Goal: Information Seeking & Learning: Check status

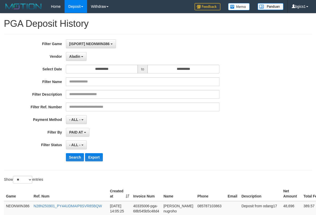
select select "**********"
select select "**"
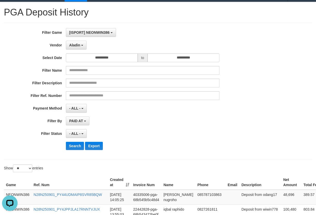
scroll to position [86, 0]
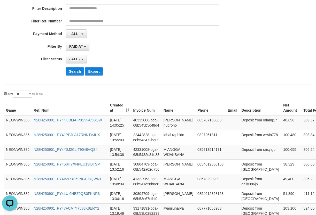
click at [77, 76] on div "**********" at bounding box center [131, 17] width 263 height 126
click at [77, 73] on button "Search" at bounding box center [75, 71] width 18 height 8
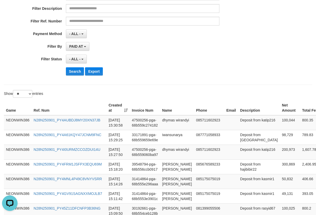
click at [220, 67] on div "Search Export" at bounding box center [164, 71] width 197 height 8
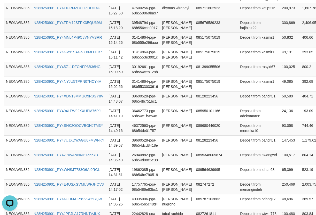
scroll to position [238, 0]
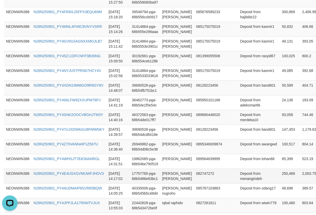
click at [279, 183] on td "250,469" at bounding box center [289, 176] width 20 height 15
copy td "250,469"
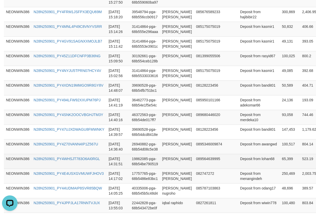
click at [279, 162] on td "65,399" at bounding box center [289, 161] width 20 height 15
copy td "65,399"
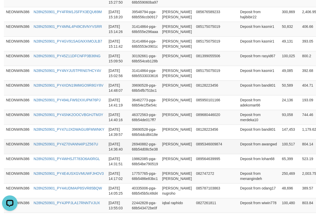
click at [279, 149] on td "100,517" at bounding box center [289, 146] width 20 height 15
copy td "100,517"
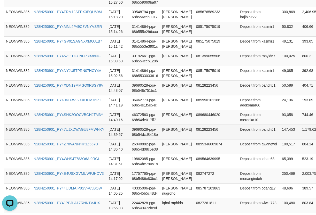
click at [279, 137] on td "147,453" at bounding box center [289, 132] width 20 height 15
copy td "147,453"
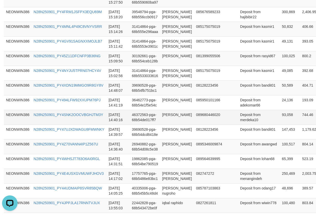
click at [279, 125] on td "93,058" at bounding box center [289, 117] width 20 height 15
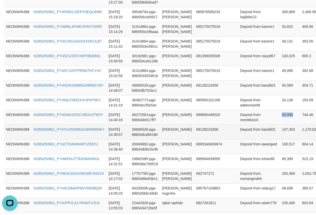
copy td "93,058"
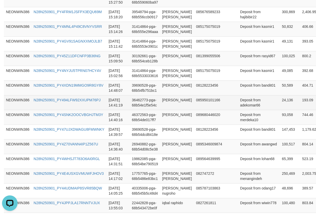
click at [279, 103] on td "24,136" at bounding box center [289, 102] width 20 height 15
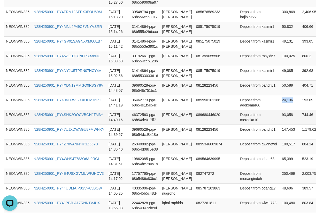
copy td "24,136"
click at [279, 95] on td "50,589" at bounding box center [289, 88] width 20 height 15
copy td "50,589"
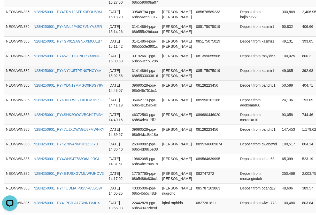
click at [279, 80] on td "49,085" at bounding box center [289, 73] width 20 height 15
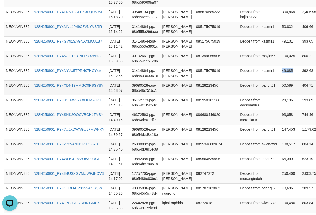
copy td "49,085"
click at [279, 65] on td "100,025" at bounding box center [289, 58] width 20 height 15
copy td "100,025"
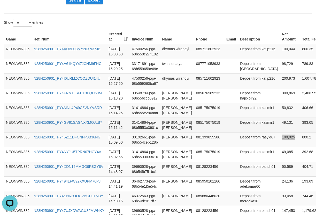
scroll to position [152, 0]
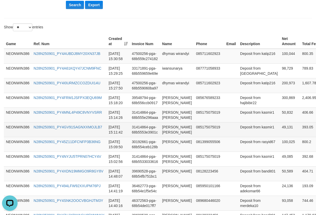
click at [279, 132] on td "49,131" at bounding box center [289, 129] width 20 height 15
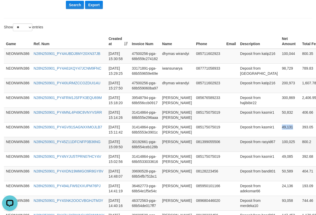
copy td "49,131"
click at [279, 115] on td "50,832" at bounding box center [289, 115] width 20 height 15
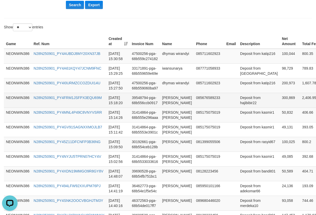
click at [279, 97] on td "300,869" at bounding box center [289, 100] width 20 height 15
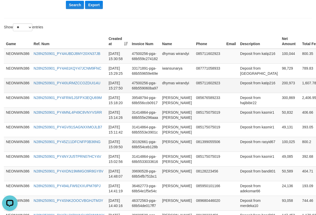
click at [279, 85] on td "200,973" at bounding box center [289, 85] width 20 height 15
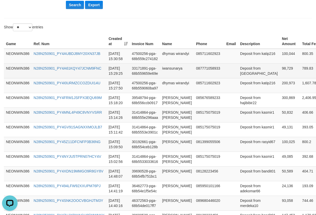
click at [279, 69] on td "98,729" at bounding box center [289, 70] width 20 height 15
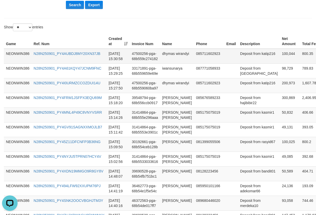
click at [279, 57] on td "100,044" at bounding box center [289, 56] width 20 height 15
click at [166, 59] on td "dhymas wirandyi" at bounding box center [177, 56] width 34 height 15
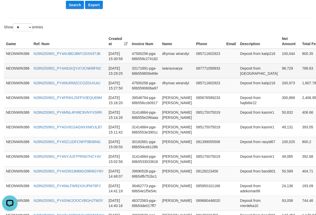
click at [166, 74] on td "iwansunarya" at bounding box center [177, 70] width 34 height 15
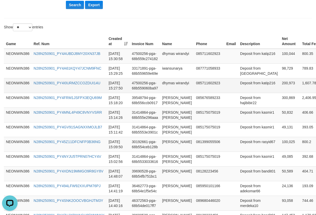
click at [164, 83] on td "dhymas wirandyi" at bounding box center [177, 85] width 34 height 15
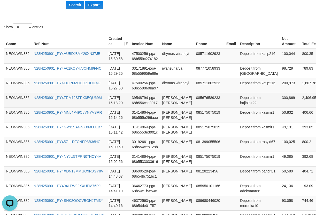
click at [177, 108] on td "[PERSON_NAME] [PERSON_NAME]" at bounding box center [177, 100] width 34 height 15
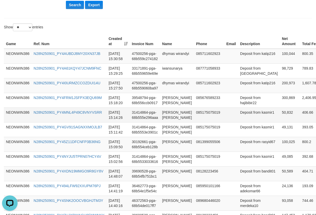
click at [160, 118] on td "[PERSON_NAME] [PERSON_NAME]" at bounding box center [177, 115] width 34 height 15
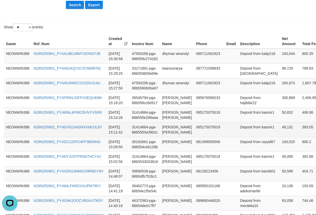
click at [160, 136] on td "[PERSON_NAME] [PERSON_NAME]" at bounding box center [177, 129] width 34 height 15
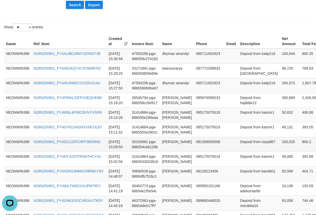
click at [168, 151] on td "[PERSON_NAME]" at bounding box center [177, 144] width 34 height 15
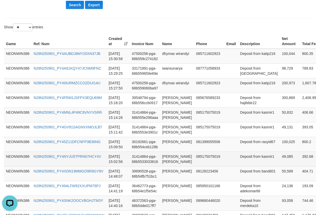
click at [164, 166] on td "[PERSON_NAME] [PERSON_NAME]" at bounding box center [177, 159] width 34 height 15
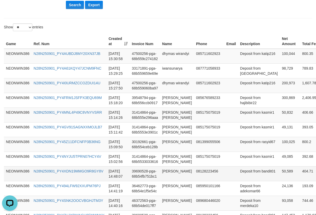
click at [166, 178] on td "[PERSON_NAME]" at bounding box center [177, 173] width 34 height 15
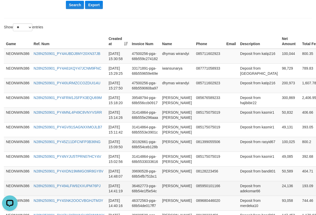
click at [167, 196] on td "[PERSON_NAME]" at bounding box center [177, 188] width 34 height 15
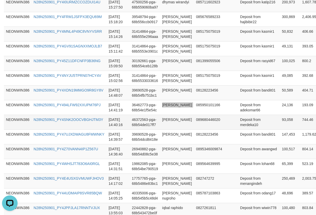
scroll to position [238, 0]
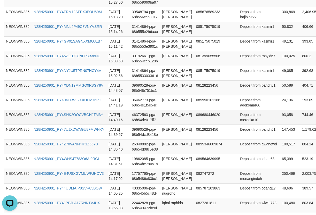
click at [172, 121] on td "[PERSON_NAME]" at bounding box center [177, 117] width 34 height 15
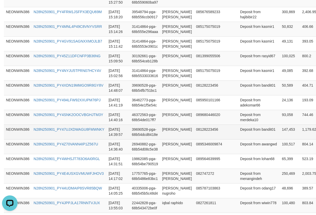
click at [173, 139] on td "[PERSON_NAME]" at bounding box center [177, 132] width 34 height 15
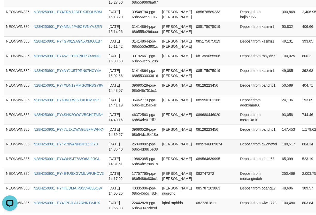
click at [172, 154] on td "[PERSON_NAME]" at bounding box center [177, 146] width 34 height 15
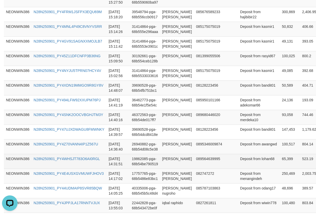
click at [161, 168] on td "[PERSON_NAME]" at bounding box center [177, 161] width 34 height 15
click at [160, 168] on td "[PERSON_NAME]" at bounding box center [177, 161] width 34 height 15
click at [172, 165] on td "[PERSON_NAME]" at bounding box center [177, 161] width 34 height 15
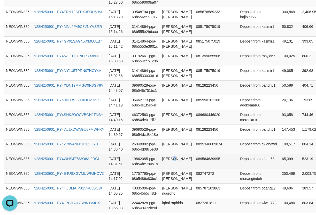
click at [172, 165] on td "[PERSON_NAME]" at bounding box center [177, 161] width 34 height 15
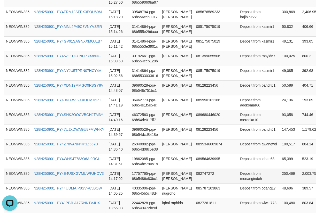
click at [163, 179] on td "[PERSON_NAME] [PERSON_NAME]" at bounding box center [177, 176] width 34 height 15
click at [251, 183] on td "Deposit from menangindeh" at bounding box center [259, 176] width 42 height 15
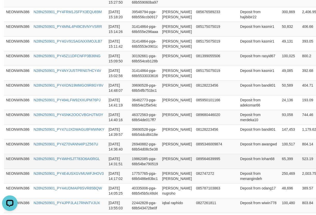
click at [242, 169] on td "Deposit from lohan68" at bounding box center [259, 161] width 42 height 15
click at [238, 159] on td "Deposit from lohan68" at bounding box center [259, 161] width 42 height 15
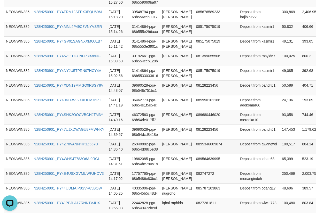
click at [238, 154] on td "Deposit from awangwd" at bounding box center [259, 146] width 42 height 15
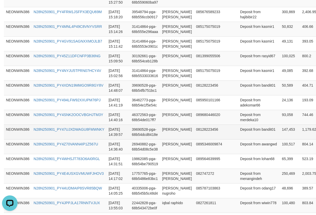
click at [238, 139] on td "Deposit from bandit01" at bounding box center [259, 132] width 42 height 15
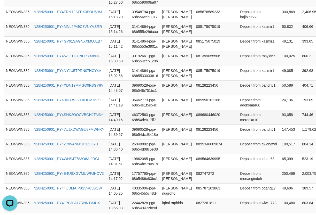
click at [240, 124] on td "Deposit from merdeka10" at bounding box center [259, 117] width 42 height 15
click at [238, 115] on td "Deposit from merdeka10" at bounding box center [259, 117] width 42 height 15
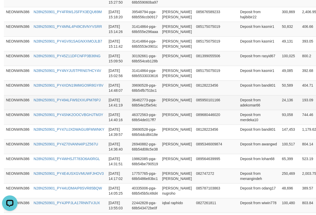
click at [243, 110] on td "Deposit from adekomar66" at bounding box center [259, 102] width 42 height 15
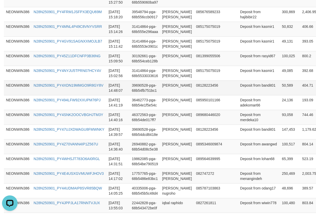
click at [240, 95] on td "Deposit from bandit01" at bounding box center [259, 88] width 42 height 15
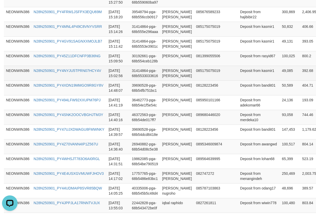
click at [238, 79] on td "Deposit from kasmir1" at bounding box center [259, 73] width 42 height 15
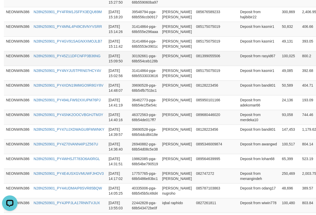
click at [240, 66] on td "Deposit from rasyid67" at bounding box center [259, 58] width 42 height 15
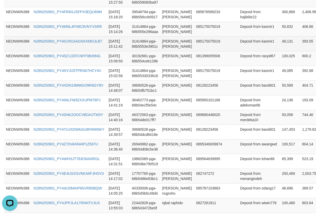
click at [238, 51] on td "Deposit from kasmir1" at bounding box center [259, 43] width 42 height 15
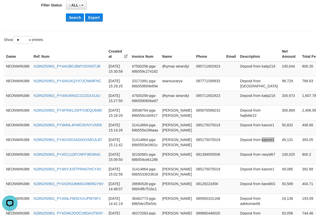
scroll to position [152, 0]
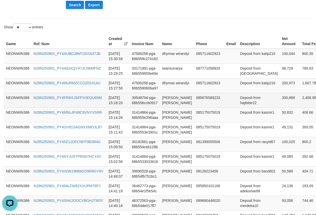
click at [238, 106] on td "Deposit from hajibibir22" at bounding box center [259, 100] width 42 height 15
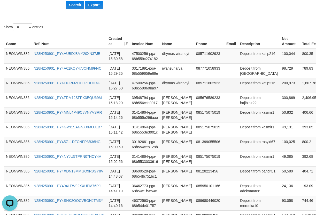
click at [241, 90] on td "Deposit from katip216" at bounding box center [259, 85] width 42 height 15
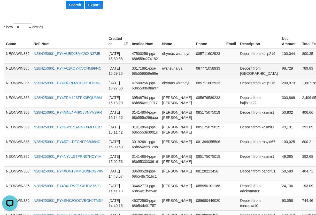
click at [243, 74] on td "Deposit from [GEOGRAPHIC_DATA]" at bounding box center [259, 70] width 42 height 15
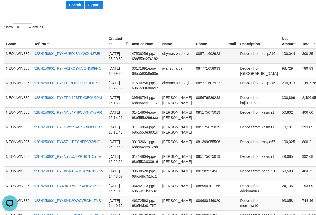
click at [238, 62] on td "Deposit from katip216" at bounding box center [259, 56] width 42 height 15
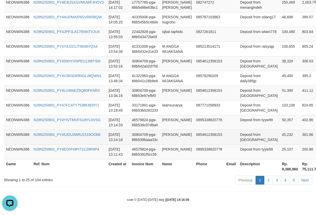
scroll to position [415, 0]
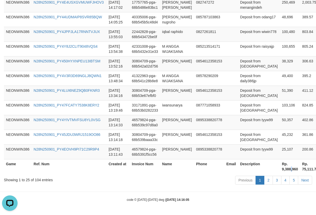
click at [279, 169] on th "Rp. 9,388,960" at bounding box center [289, 166] width 20 height 15
click at [279, 172] on th "Rp. 9,388,960" at bounding box center [289, 166] width 20 height 15
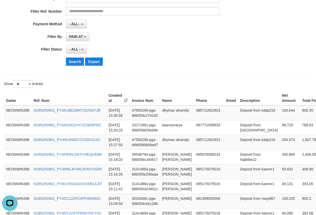
scroll to position [0, 0]
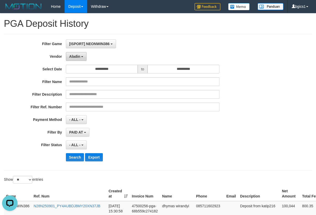
drag, startPoint x: 74, startPoint y: 54, endPoint x: 83, endPoint y: 60, distance: 10.4
click at [74, 54] on span "Aladin" at bounding box center [74, 56] width 11 height 4
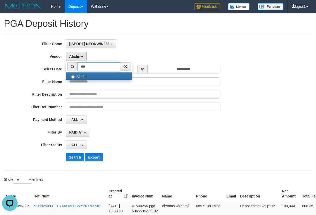
click at [87, 67] on input "***" at bounding box center [98, 66] width 43 height 9
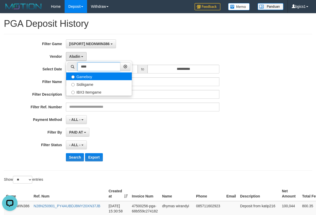
type input "****"
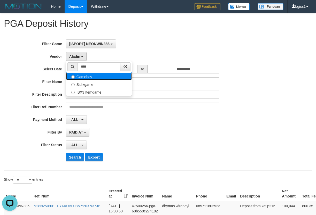
click at [93, 77] on label "Gameboy" at bounding box center [99, 77] width 66 height 8
select select "**********"
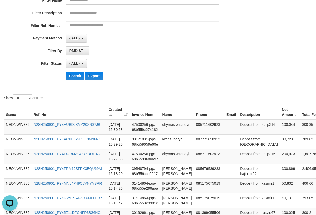
scroll to position [86, 0]
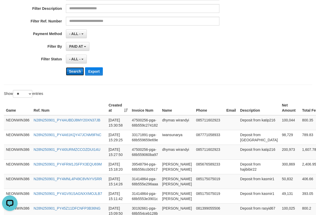
click at [75, 72] on button "Search" at bounding box center [75, 71] width 18 height 8
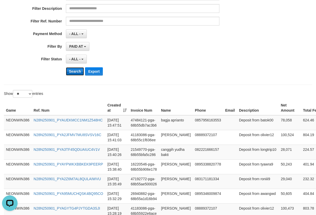
click at [75, 72] on button "Search" at bounding box center [75, 71] width 18 height 8
click at [81, 72] on button "Search" at bounding box center [75, 71] width 18 height 8
click at [129, 58] on div "- ALL - SELECT ALL - ALL - SELECT STATUS PENDING/UNPAID PAID CANCELED EXPIRED" at bounding box center [143, 59] width 154 height 9
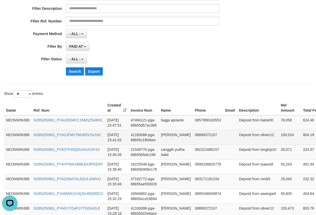
click at [197, 136] on td "08889372107" at bounding box center [207, 137] width 30 height 15
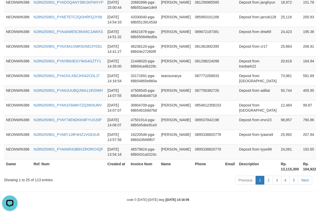
scroll to position [417, 0]
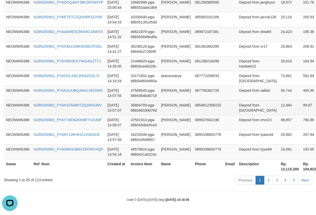
click at [278, 115] on td "12,484" at bounding box center [289, 107] width 22 height 15
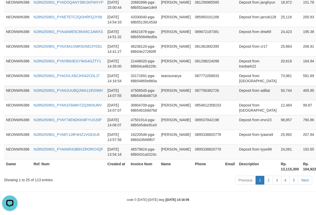
click at [278, 100] on td "50,744" at bounding box center [289, 93] width 22 height 15
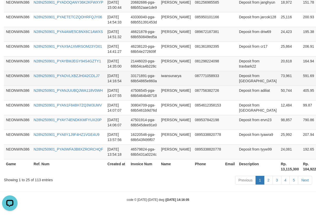
click at [278, 86] on td "73,961" at bounding box center [289, 78] width 22 height 15
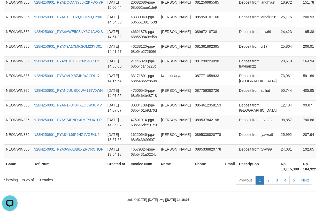
click at [278, 71] on td "20,618" at bounding box center [289, 63] width 22 height 15
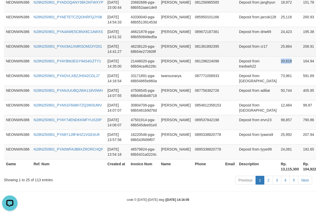
click at [278, 56] on td "25,864" at bounding box center [289, 49] width 22 height 15
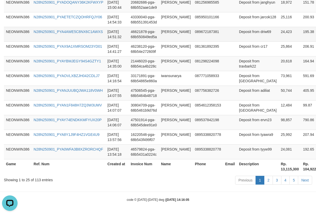
click at [278, 42] on td "24,423" at bounding box center [289, 34] width 22 height 15
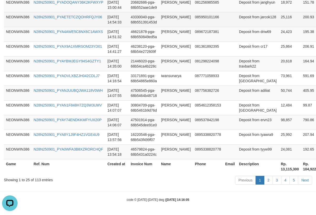
click at [278, 27] on td "25,116" at bounding box center [289, 19] width 22 height 15
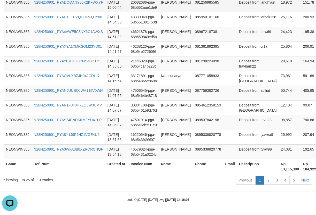
click at [278, 12] on td "18,972" at bounding box center [289, 4] width 22 height 15
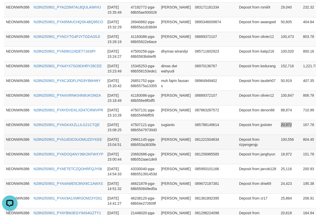
scroll to position [245, 0]
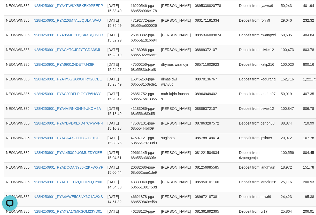
click at [278, 133] on td "88,874" at bounding box center [289, 125] width 22 height 15
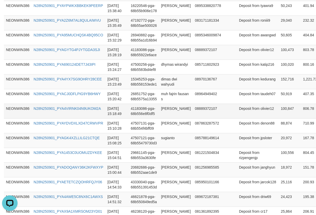
click at [278, 118] on td "100,847" at bounding box center [289, 111] width 22 height 15
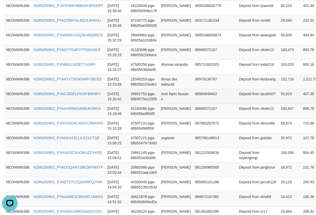
click at [278, 104] on td "50,919" at bounding box center [289, 96] width 22 height 15
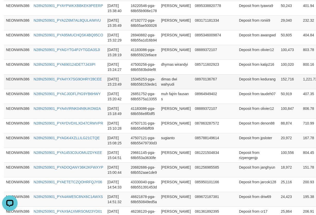
click at [278, 89] on td "152,716" at bounding box center [289, 81] width 22 height 15
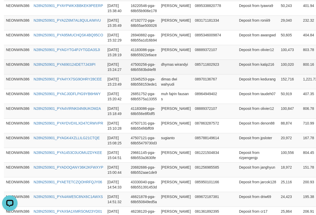
click at [278, 74] on td "100,020" at bounding box center [289, 67] width 22 height 15
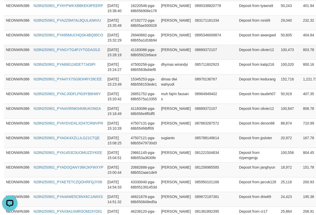
click at [278, 60] on td "100,473" at bounding box center [289, 52] width 22 height 15
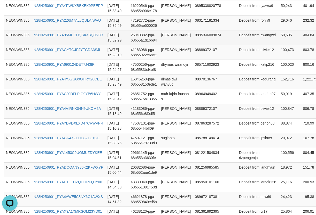
click at [278, 45] on td "50,605" at bounding box center [289, 37] width 22 height 15
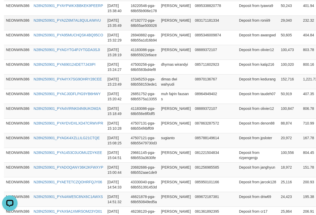
click at [278, 30] on td "29,040" at bounding box center [289, 22] width 22 height 15
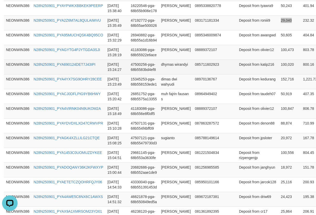
scroll to position [159, 0]
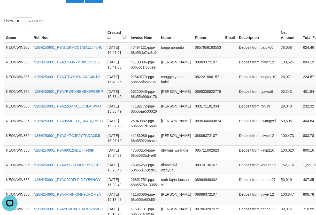
drag, startPoint x: 251, startPoint y: 110, endPoint x: 257, endPoint y: 108, distance: 6.3
click at [251, 101] on td "Deposit from tyawra9" at bounding box center [258, 94] width 42 height 15
click at [278, 101] on td "50,243" at bounding box center [289, 94] width 22 height 15
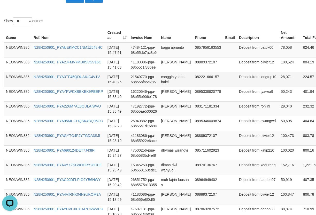
click at [278, 87] on td "28,071" at bounding box center [289, 79] width 22 height 15
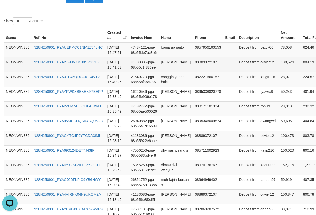
click at [278, 69] on td "100,524" at bounding box center [289, 64] width 22 height 15
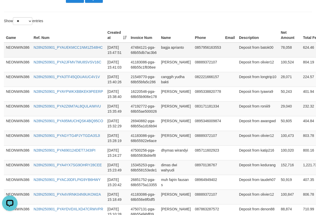
click at [278, 55] on td "78,058" at bounding box center [289, 50] width 22 height 15
click at [175, 58] on td "bagja aprianto" at bounding box center [176, 50] width 34 height 15
click at [176, 58] on td "bagja aprianto" at bounding box center [176, 50] width 34 height 15
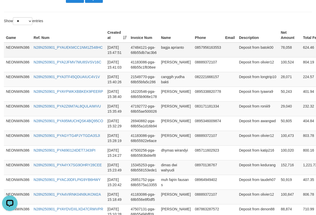
click at [168, 55] on td "bagja aprianto" at bounding box center [176, 50] width 34 height 15
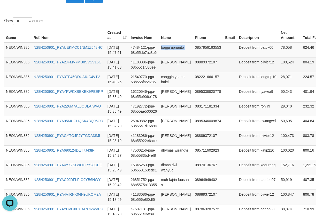
click at [158, 68] on td "41183086-pga-68b55c1f836ee" at bounding box center [143, 64] width 30 height 15
click at [163, 67] on td "[PERSON_NAME]" at bounding box center [176, 64] width 34 height 15
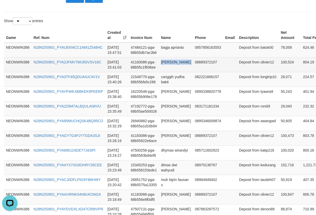
click at [163, 67] on td "[PERSON_NAME]" at bounding box center [176, 64] width 34 height 15
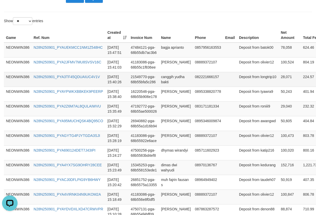
click at [165, 87] on td "canggih yudha bakti" at bounding box center [176, 79] width 34 height 15
click at [164, 87] on td "canggih yudha bakti" at bounding box center [176, 79] width 34 height 15
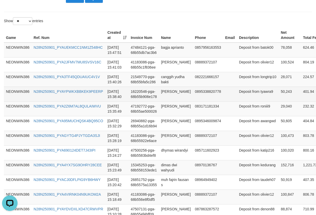
click at [166, 101] on td "[PERSON_NAME]" at bounding box center [176, 94] width 34 height 15
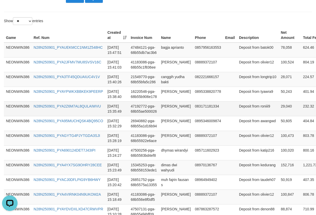
click at [164, 116] on td "[PERSON_NAME]" at bounding box center [176, 108] width 34 height 15
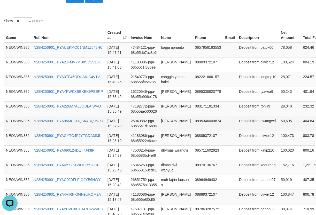
click at [168, 131] on td "[PERSON_NAME]" at bounding box center [176, 123] width 34 height 15
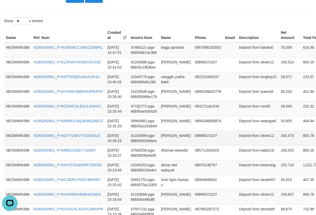
click at [157, 146] on td "41183086-pga-68b55922e6ace" at bounding box center [143, 138] width 30 height 15
click at [167, 146] on td "[PERSON_NAME]" at bounding box center [176, 138] width 34 height 15
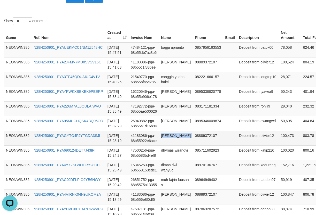
click at [167, 146] on td "[PERSON_NAME]" at bounding box center [176, 138] width 34 height 15
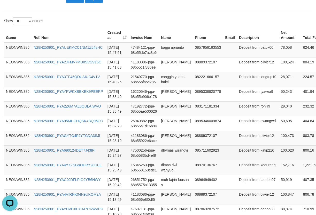
click at [164, 160] on td "dhymas wirandyi" at bounding box center [176, 153] width 34 height 15
click at [163, 160] on td "dhymas wirandyi" at bounding box center [176, 153] width 34 height 15
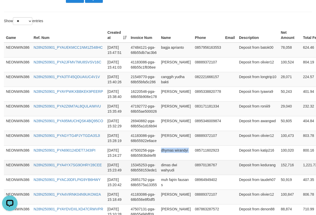
click at [174, 175] on td "dimas dwi wahyudi" at bounding box center [176, 167] width 34 height 15
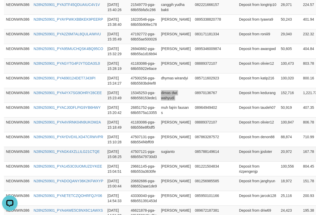
scroll to position [331, 0]
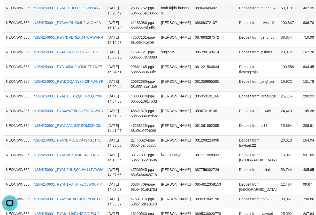
click at [162, 18] on td "muh fajrin fausan s" at bounding box center [176, 10] width 34 height 15
click at [168, 18] on td "muh fajrin fausan s" at bounding box center [176, 10] width 34 height 15
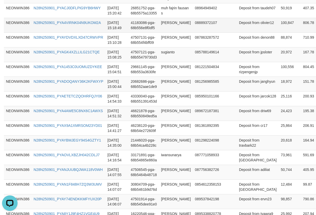
click at [165, 33] on td "[PERSON_NAME]" at bounding box center [176, 25] width 34 height 15
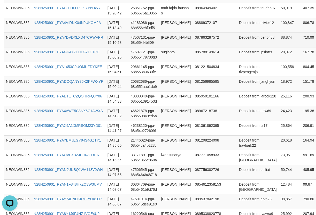
click at [167, 47] on td "[PERSON_NAME]" at bounding box center [176, 40] width 34 height 15
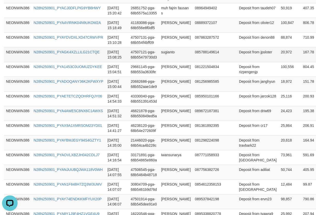
click at [170, 62] on td "sugianto" at bounding box center [176, 54] width 34 height 15
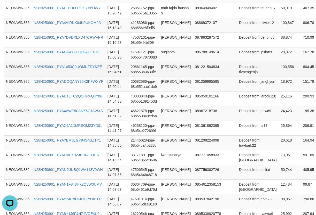
click at [170, 77] on td "[PERSON_NAME]" at bounding box center [176, 69] width 34 height 15
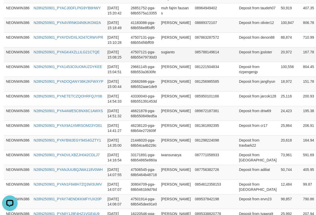
click at [165, 62] on td "sugianto" at bounding box center [176, 54] width 34 height 15
click at [166, 62] on td "sugianto" at bounding box center [176, 54] width 34 height 15
click at [182, 91] on td "[PERSON_NAME]" at bounding box center [176, 84] width 34 height 15
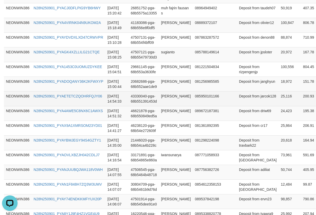
click at [173, 106] on td "[PERSON_NAME]" at bounding box center [176, 98] width 34 height 15
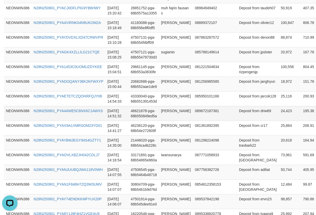
click at [165, 121] on td "[PERSON_NAME]" at bounding box center [176, 113] width 34 height 15
drag, startPoint x: 165, startPoint y: 186, endPoint x: 244, endPoint y: 173, distance: 80.6
click at [167, 121] on td "[PERSON_NAME]" at bounding box center [176, 113] width 34 height 15
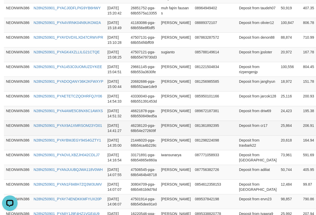
click at [171, 135] on td "[PERSON_NAME]" at bounding box center [176, 128] width 34 height 15
drag, startPoint x: 171, startPoint y: 199, endPoint x: 293, endPoint y: 206, distance: 122.0
click at [171, 135] on td "[PERSON_NAME]" at bounding box center [176, 128] width 34 height 15
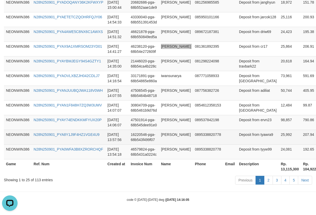
scroll to position [503, 0]
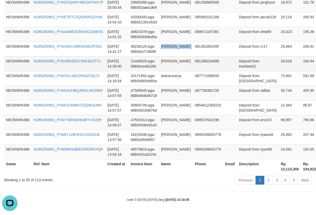
click at [170, 56] on td "[PERSON_NAME]" at bounding box center [176, 63] width 34 height 15
click at [158, 56] on td "21446020-pga-68b54ca4b228c" at bounding box center [143, 63] width 30 height 15
click at [166, 56] on td "[PERSON_NAME]" at bounding box center [176, 63] width 34 height 15
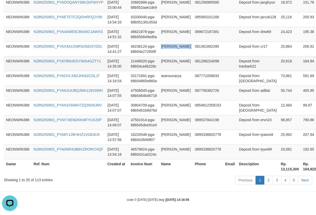
click at [166, 56] on td "[PERSON_NAME]" at bounding box center [176, 63] width 34 height 15
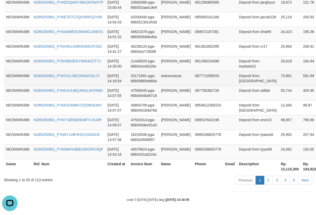
click at [164, 71] on td "iwansunarya" at bounding box center [176, 78] width 34 height 15
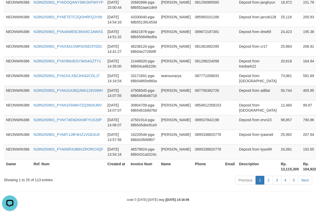
click at [166, 86] on td "[PERSON_NAME]" at bounding box center [176, 93] width 34 height 15
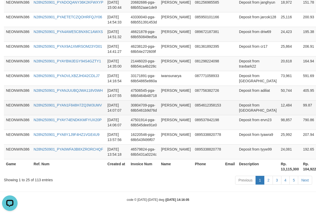
click at [175, 100] on td "[PERSON_NAME]" at bounding box center [176, 107] width 34 height 15
click at [239, 106] on td "Deposit from [GEOGRAPHIC_DATA]" at bounding box center [258, 107] width 42 height 15
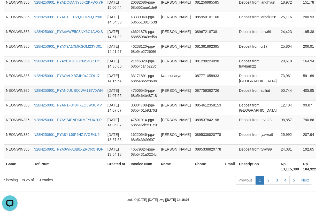
drag, startPoint x: 237, startPoint y: 87, endPoint x: 240, endPoint y: 87, distance: 3.1
click at [237, 87] on td "Deposit from adiliat" at bounding box center [258, 93] width 42 height 15
click at [248, 88] on td "Deposit from adiliat" at bounding box center [258, 93] width 42 height 15
click at [240, 89] on td "Deposit from adiliat" at bounding box center [258, 93] width 42 height 15
click at [243, 86] on td "Deposit from adiliat" at bounding box center [258, 93] width 42 height 15
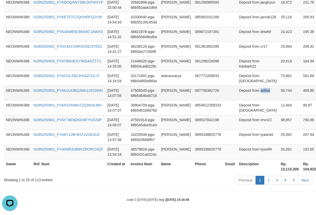
click at [243, 86] on td "Deposit from adiliat" at bounding box center [258, 93] width 42 height 15
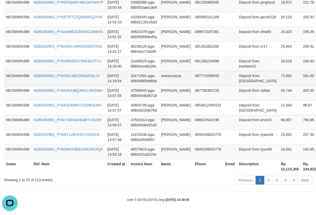
click at [237, 74] on td "Deposit from [GEOGRAPHIC_DATA]" at bounding box center [258, 78] width 42 height 15
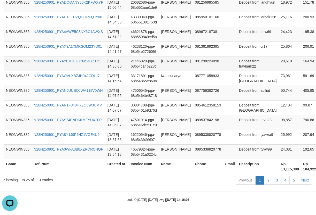
click at [237, 56] on td "Deposit from travbark22" at bounding box center [258, 63] width 42 height 15
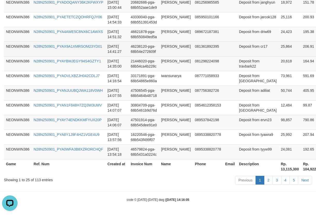
click at [237, 42] on td "Deposit from cr17" at bounding box center [258, 49] width 42 height 15
click at [239, 42] on td "Deposit from cr17" at bounding box center [258, 49] width 42 height 15
click at [242, 42] on td "Deposit from cr17" at bounding box center [258, 49] width 42 height 15
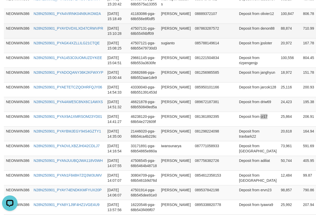
scroll to position [331, 0]
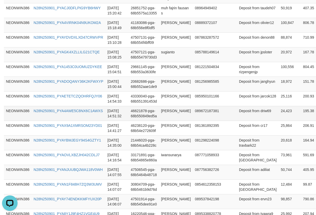
click at [245, 121] on td "Deposit from driw69" at bounding box center [258, 113] width 42 height 15
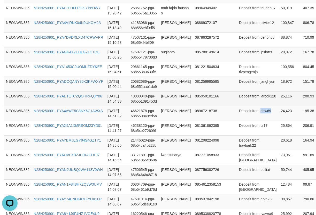
click at [237, 106] on td "Deposit from jarcok128" at bounding box center [258, 98] width 42 height 15
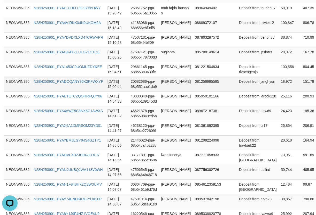
click at [243, 91] on td "Deposit from janghyun" at bounding box center [258, 84] width 42 height 15
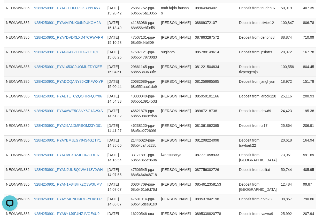
drag, startPoint x: 240, startPoint y: 131, endPoint x: 240, endPoint y: 134, distance: 2.8
click at [240, 77] on td "Deposit from rizpengenjp" at bounding box center [258, 69] width 42 height 15
click at [241, 77] on td "Deposit from rizpengenjp" at bounding box center [258, 69] width 42 height 15
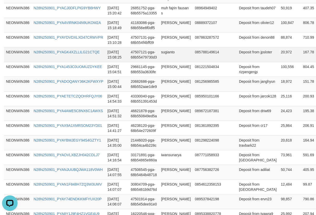
click at [247, 62] on td "Deposit from jpsloter" at bounding box center [258, 54] width 42 height 15
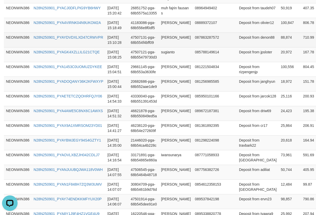
click at [237, 47] on td "Deposit from denon88" at bounding box center [258, 40] width 42 height 15
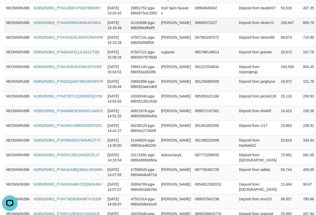
click at [240, 33] on td "Deposit from olivier12" at bounding box center [258, 25] width 42 height 15
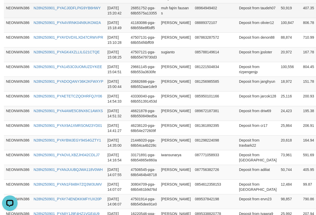
click at [237, 18] on td "Deposit from taudeh07" at bounding box center [258, 10] width 42 height 15
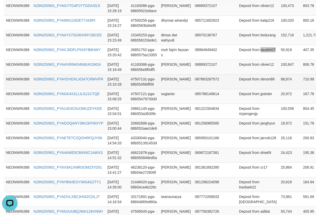
scroll to position [245, 0]
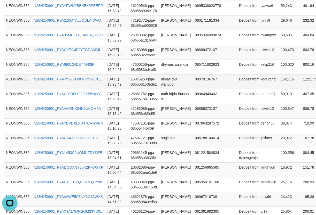
click at [238, 89] on td "Deposit from kedurang" at bounding box center [258, 81] width 42 height 15
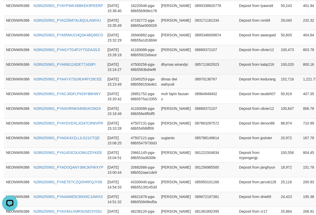
click at [237, 74] on td "Deposit from katip216" at bounding box center [258, 67] width 42 height 15
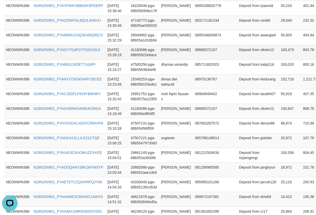
click at [237, 60] on td "Deposit from olivier12" at bounding box center [258, 52] width 42 height 15
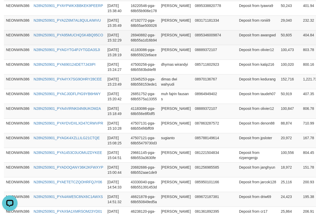
click at [240, 45] on td "Deposit from awangwd" at bounding box center [258, 37] width 42 height 15
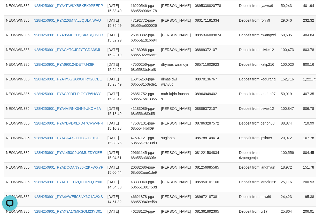
click at [246, 30] on td "Deposit from roniii9" at bounding box center [258, 22] width 42 height 15
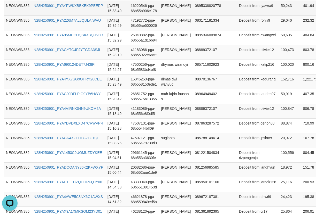
click at [237, 15] on td "Deposit from tyawra9" at bounding box center [258, 8] width 42 height 15
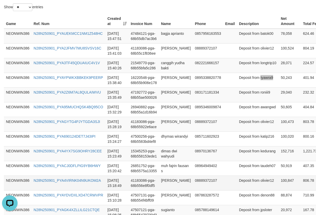
scroll to position [159, 0]
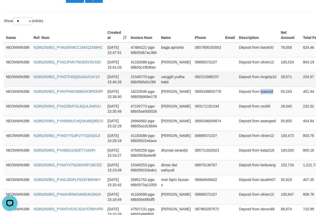
click at [240, 87] on td "Deposit from longtrip10" at bounding box center [258, 79] width 42 height 15
click at [242, 87] on td "Deposit from longtrip10" at bounding box center [258, 79] width 42 height 15
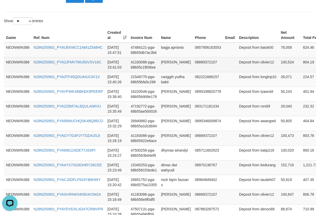
click at [237, 72] on td "Deposit from olivier12" at bounding box center [258, 64] width 42 height 15
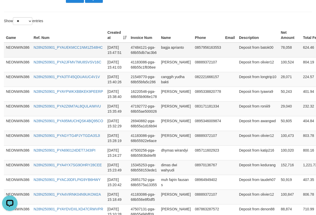
click at [237, 58] on td "Deposit from batok00" at bounding box center [258, 50] width 42 height 15
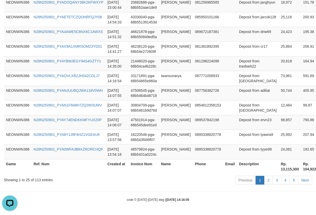
scroll to position [503, 0]
click at [278, 168] on th "Rp. 13,115,300" at bounding box center [289, 166] width 22 height 15
